Goal: Use online tool/utility: Utilize a website feature to perform a specific function

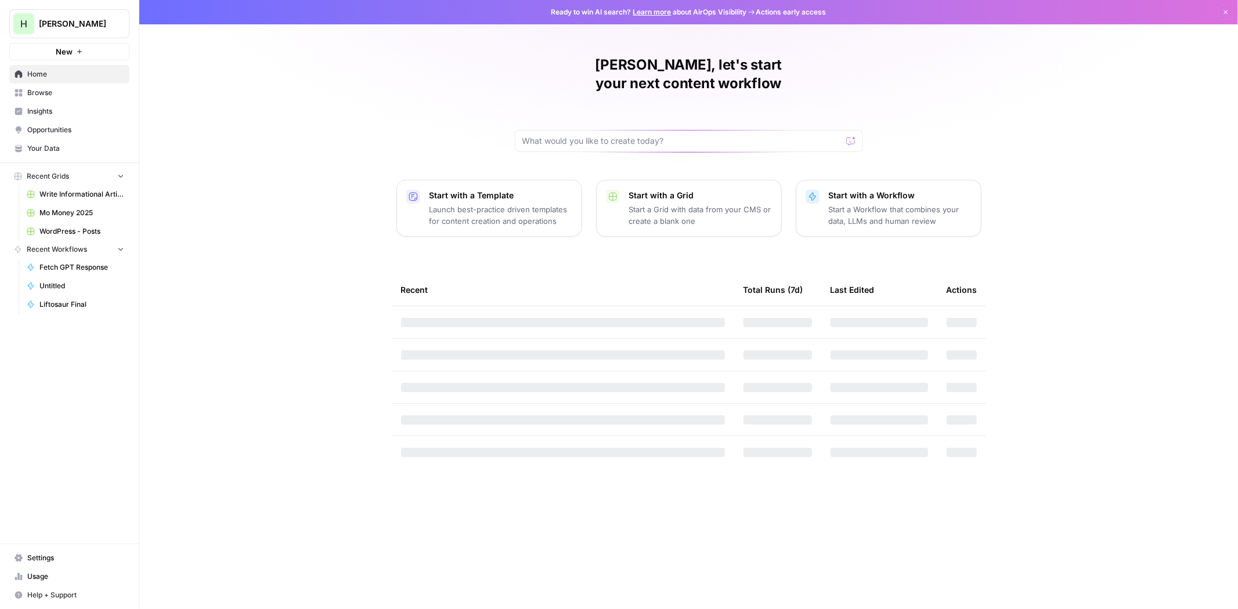
drag, startPoint x: 43, startPoint y: 90, endPoint x: 55, endPoint y: 89, distance: 11.6
click at [43, 90] on span "Browse" at bounding box center [75, 93] width 97 height 10
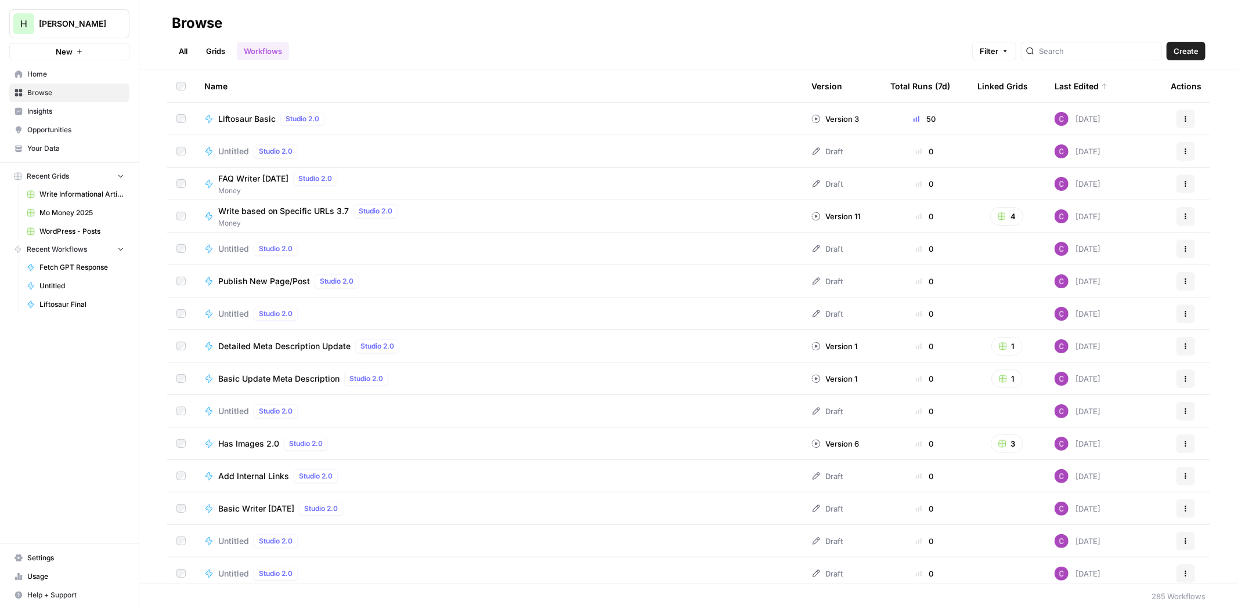
click at [269, 117] on span "Liftosaur Basic" at bounding box center [246, 119] width 57 height 12
